Goal: Navigation & Orientation: Understand site structure

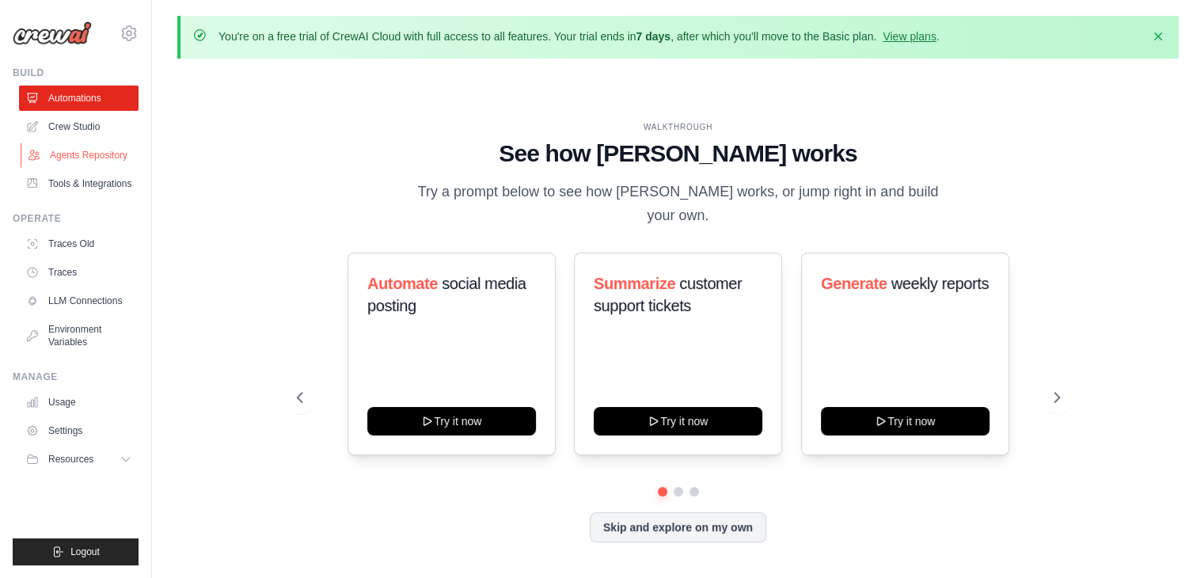
click at [63, 160] on link "Agents Repository" at bounding box center [81, 155] width 120 height 25
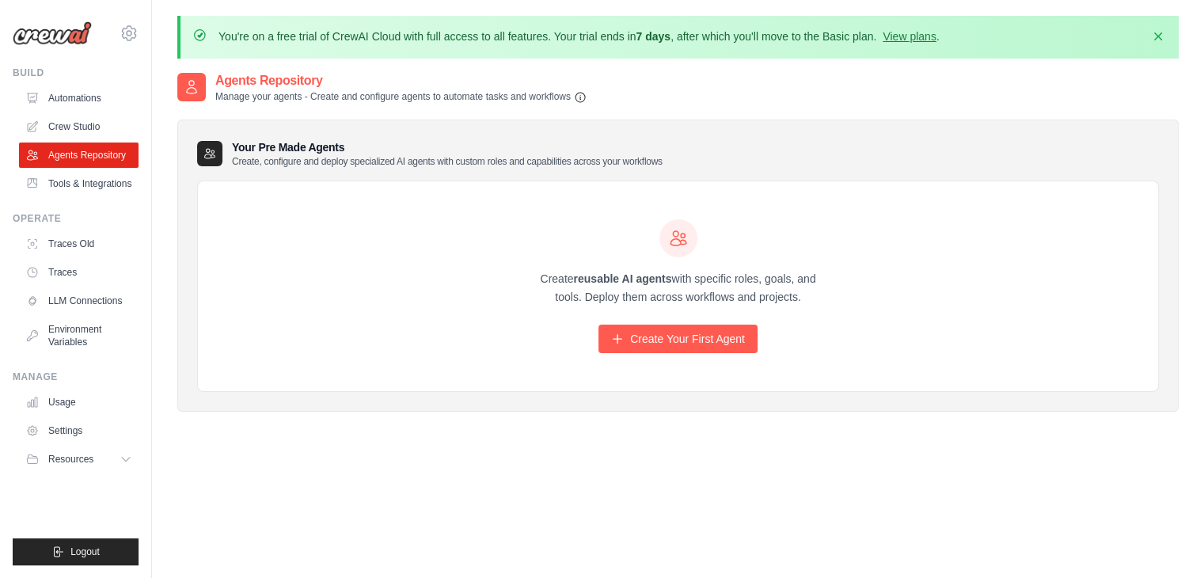
click at [88, 192] on link "Tools & Integrations" at bounding box center [79, 183] width 120 height 25
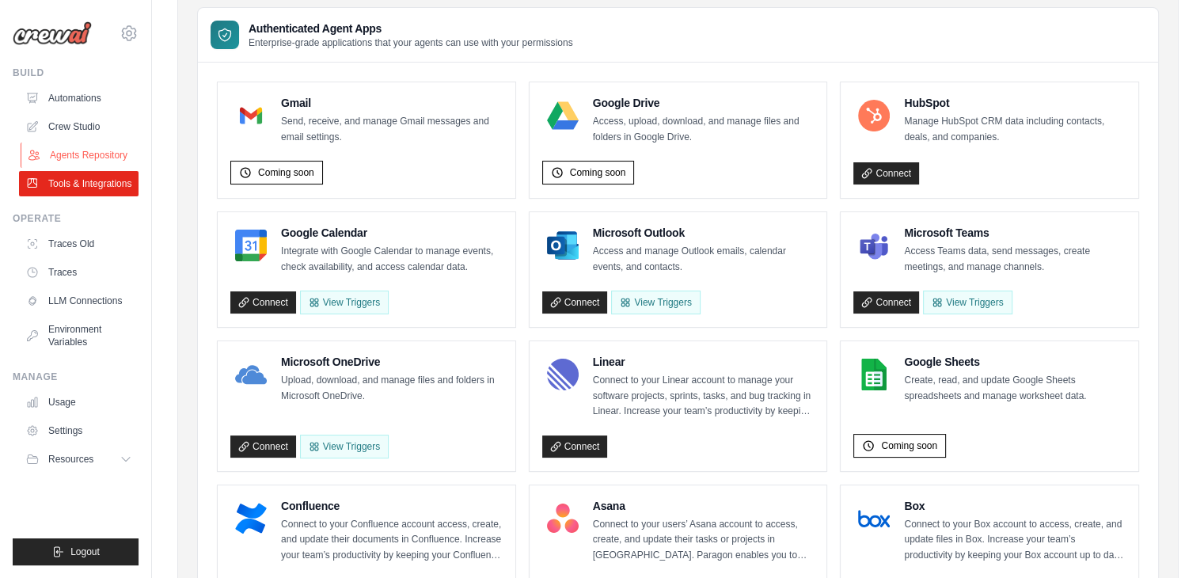
scroll to position [177, 0]
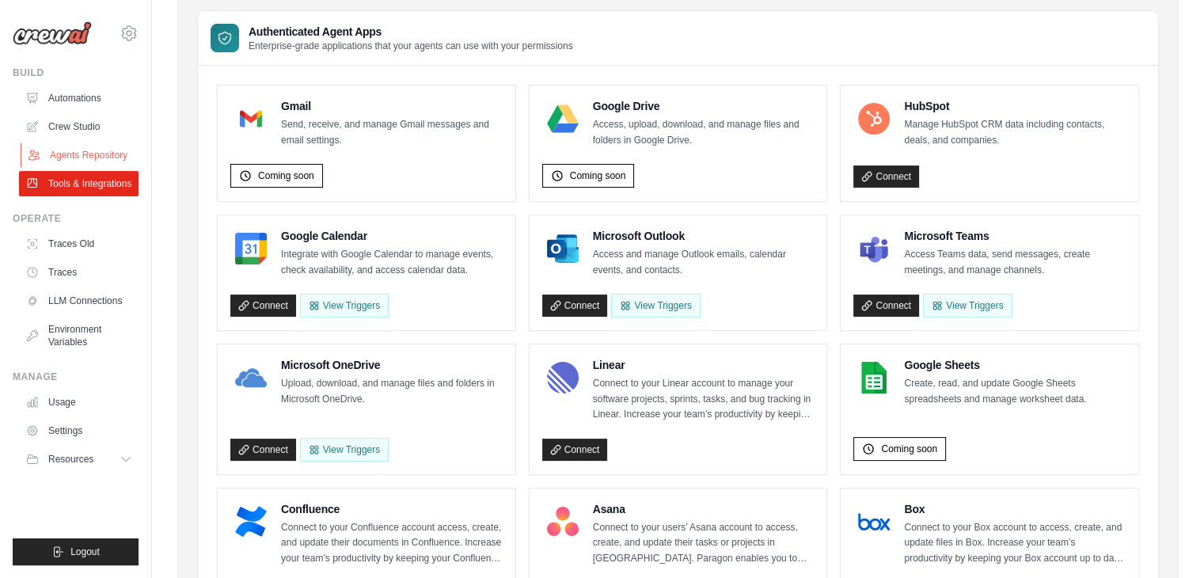
click at [104, 147] on link "Agents Repository" at bounding box center [81, 155] width 120 height 25
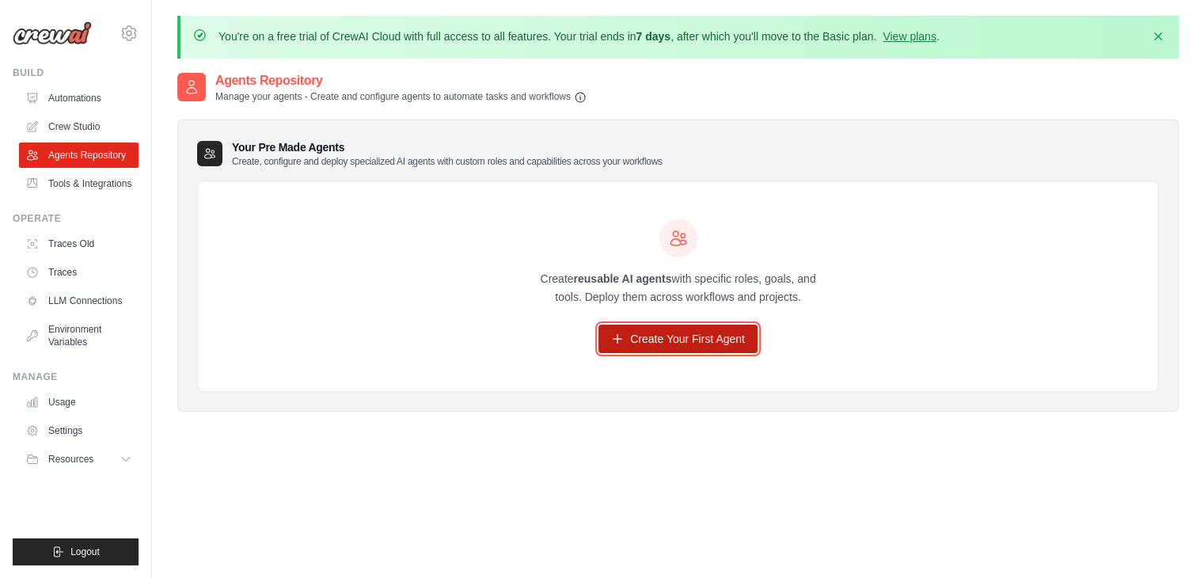
click at [738, 344] on link "Create Your First Agent" at bounding box center [678, 339] width 159 height 29
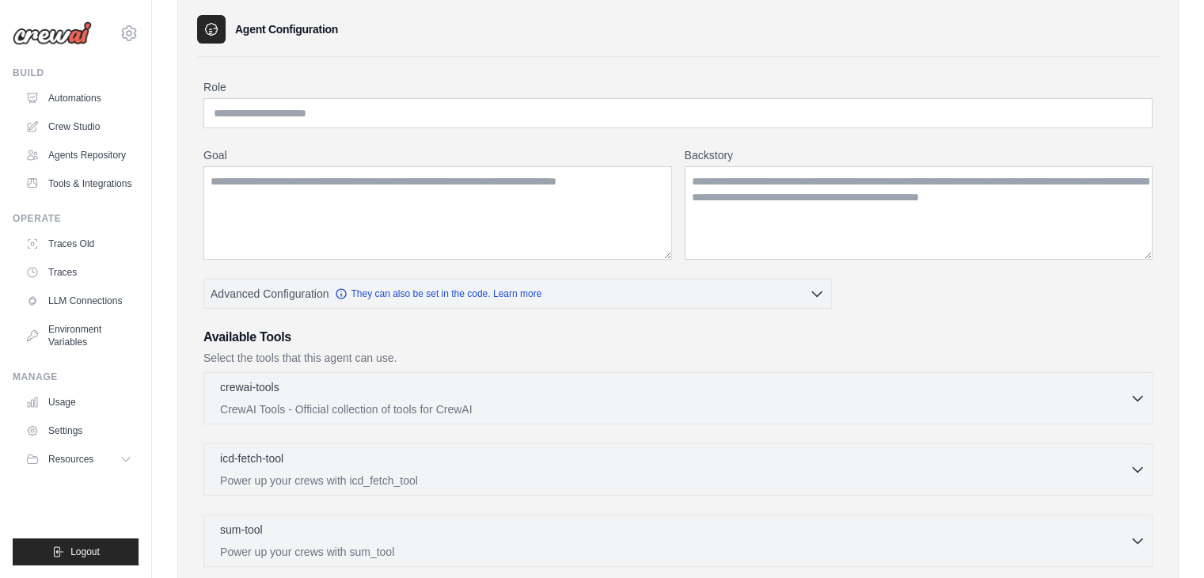
scroll to position [127, 0]
click at [89, 246] on link "Traces Old" at bounding box center [81, 243] width 120 height 25
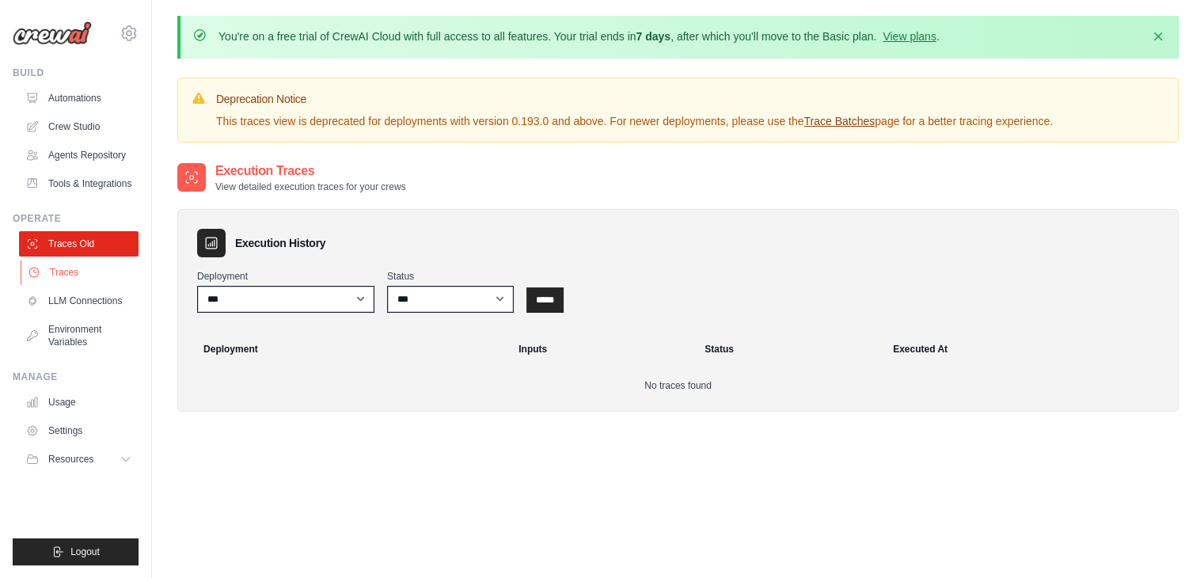
click at [95, 281] on link "Traces" at bounding box center [81, 272] width 120 height 25
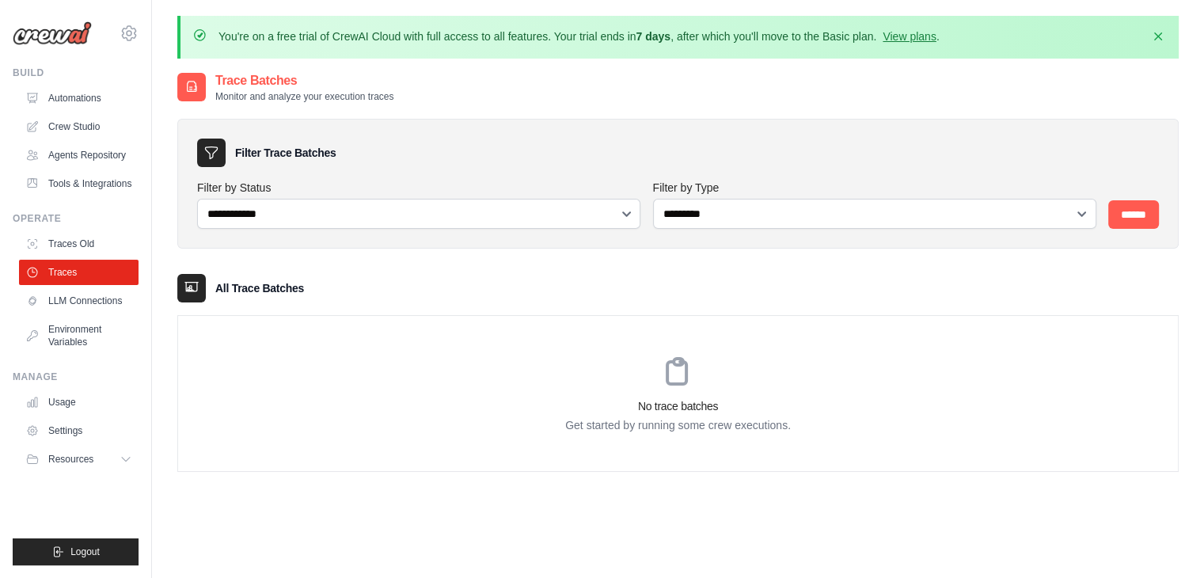
click at [100, 286] on ul "Traces Old Traces LLM Connections Environment Variables" at bounding box center [79, 293] width 120 height 124
click at [108, 299] on link "LLM Connections" at bounding box center [81, 300] width 120 height 25
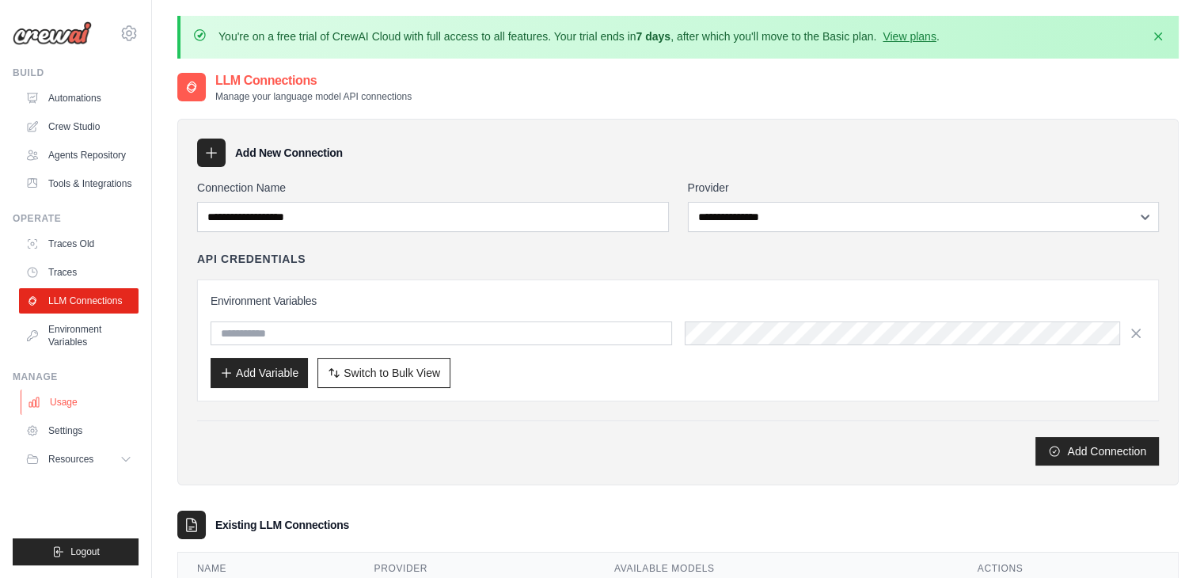
click at [88, 394] on link "Usage" at bounding box center [81, 402] width 120 height 25
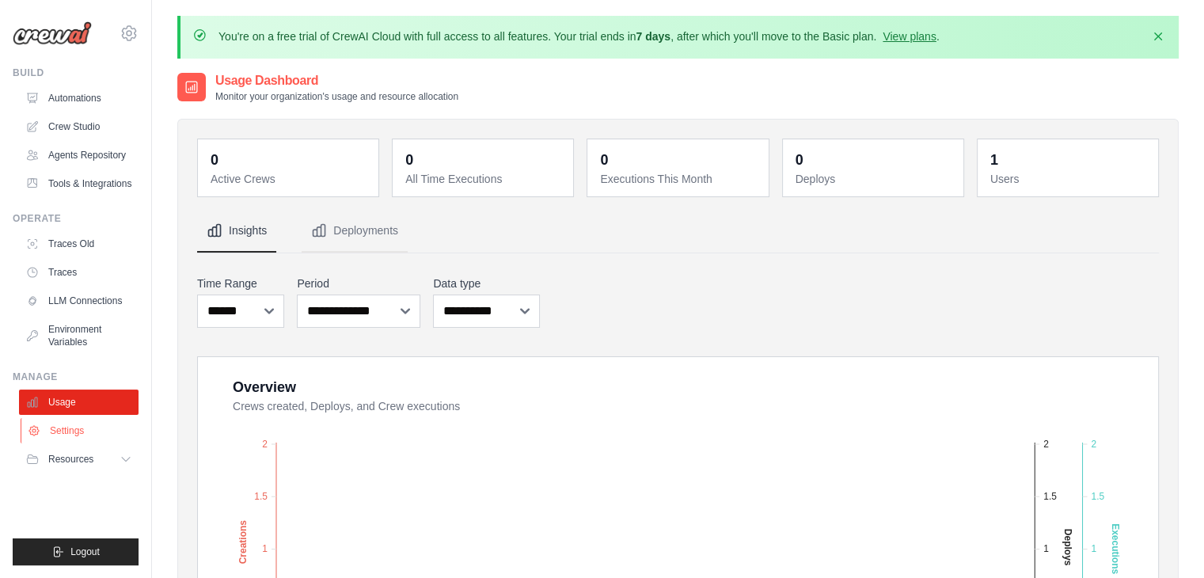
click at [87, 428] on link "Settings" at bounding box center [81, 430] width 120 height 25
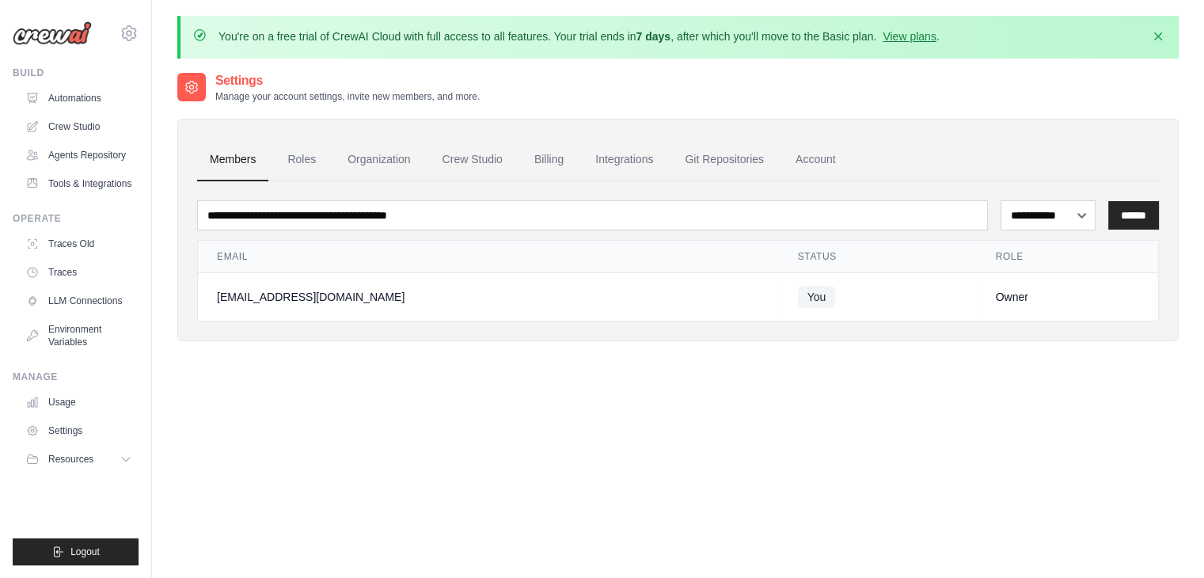
click at [87, 428] on link "Settings" at bounding box center [79, 430] width 120 height 25
